Goal: Task Accomplishment & Management: Manage account settings

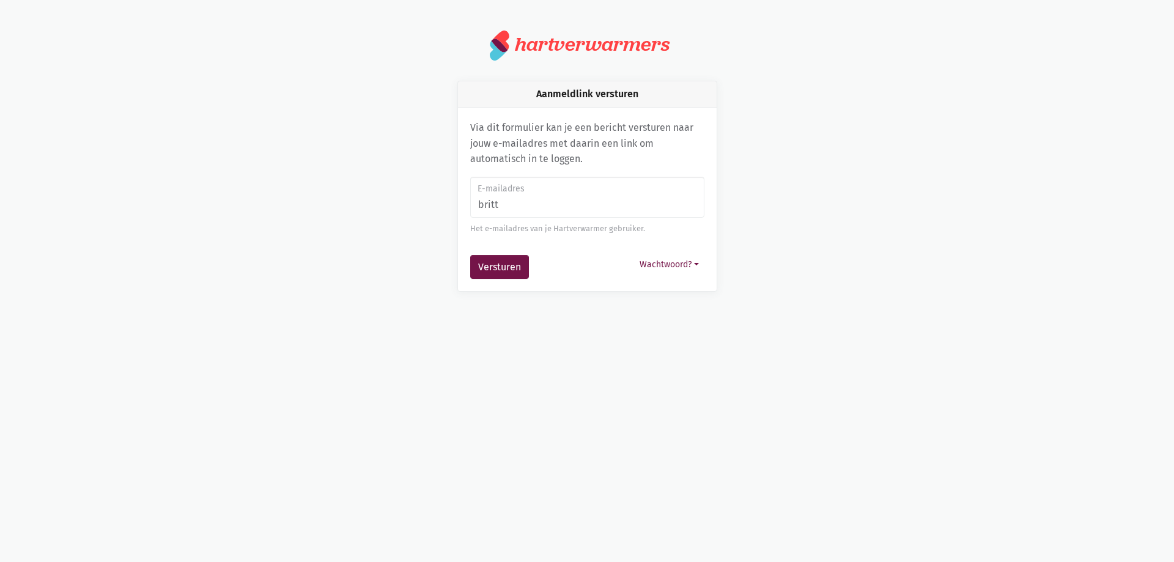
type input "[PERSON_NAME][EMAIL_ADDRESS][DOMAIN_NAME]"
click at [519, 264] on button "Versturen" at bounding box center [499, 267] width 59 height 24
drag, startPoint x: 0, startPoint y: 0, endPoint x: 438, endPoint y: 368, distance: 572.5
click at [438, 321] on html "notification_important Opgepast Je gebruikt een verouderde internet browser waa…" at bounding box center [587, 160] width 1174 height 321
click at [514, 213] on input "E-mailadres" at bounding box center [587, 198] width 234 height 42
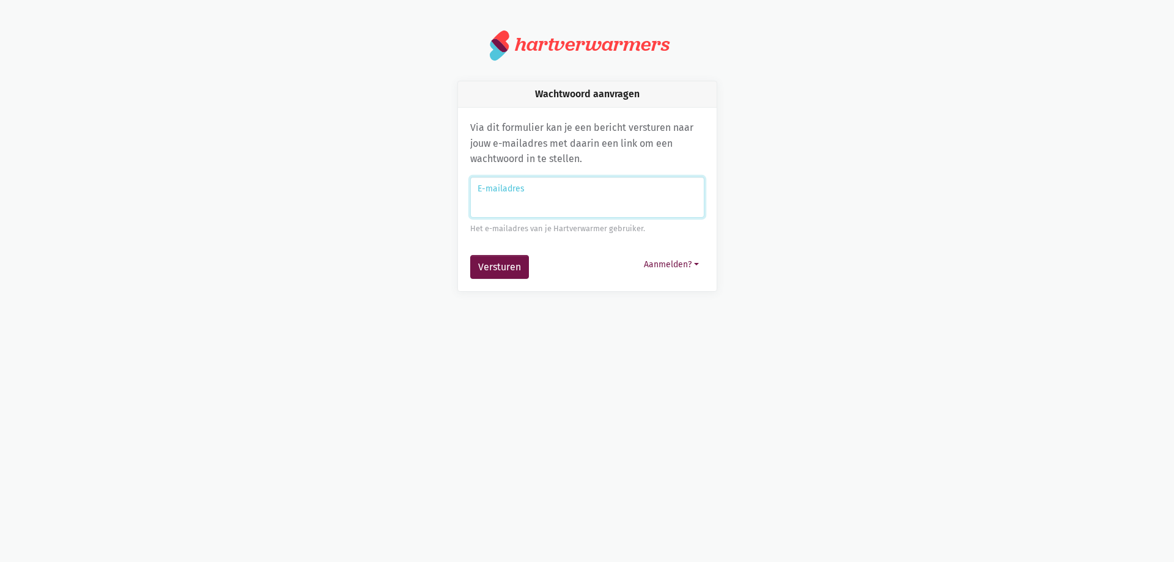
type input "[PERSON_NAME][EMAIL_ADDRESS][DOMAIN_NAME]"
click at [484, 263] on button "Versturen" at bounding box center [499, 267] width 59 height 24
